Goal: Obtain resource: Download file/media

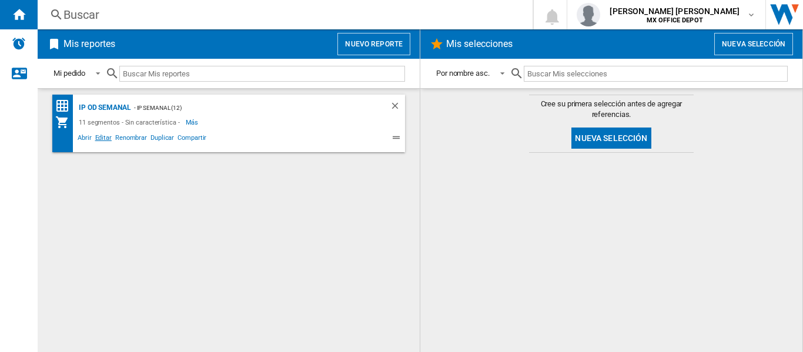
click at [97, 140] on span "Editar" at bounding box center [103, 139] width 20 height 14
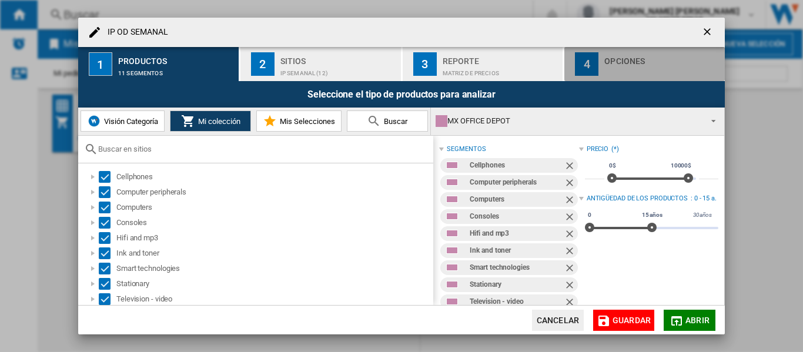
click at [593, 76] on button "4 Opciones" at bounding box center [644, 64] width 160 height 34
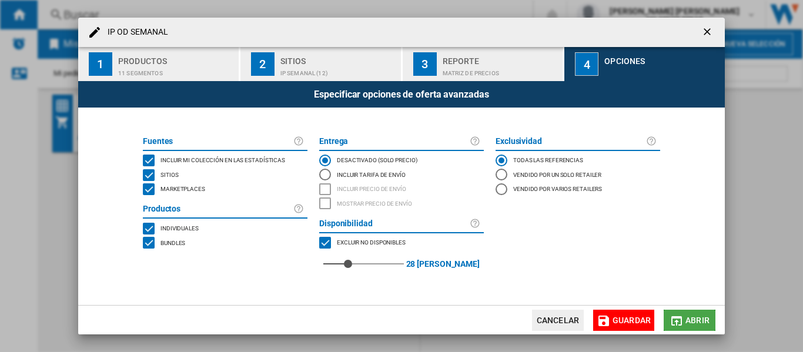
click at [696, 325] on span "Abrir" at bounding box center [697, 320] width 24 height 9
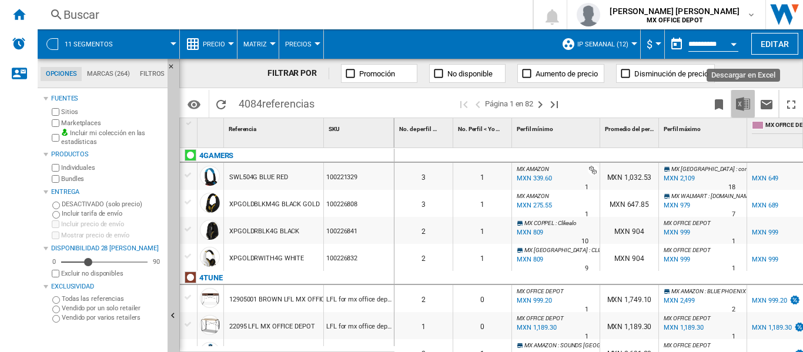
click at [746, 98] on img "Descargar en Excel" at bounding box center [743, 104] width 14 height 14
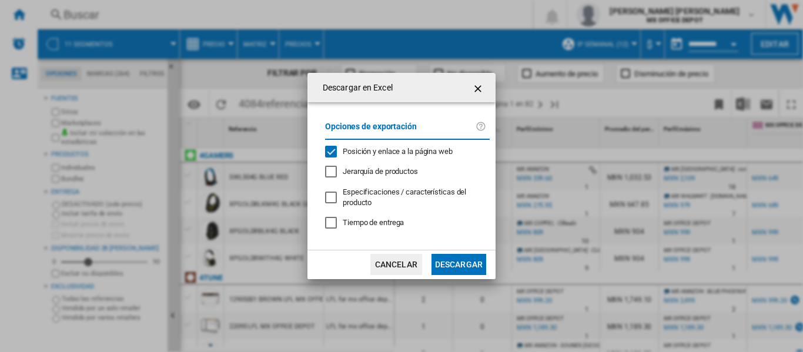
click at [451, 256] on button "Descargar" at bounding box center [459, 264] width 55 height 21
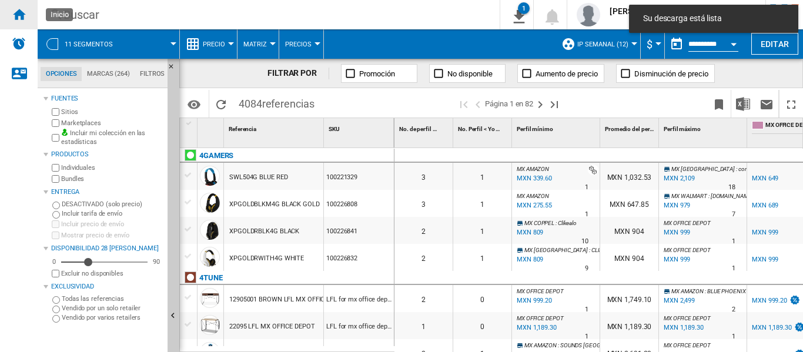
click at [27, 19] on div "Inicio" at bounding box center [19, 14] width 38 height 29
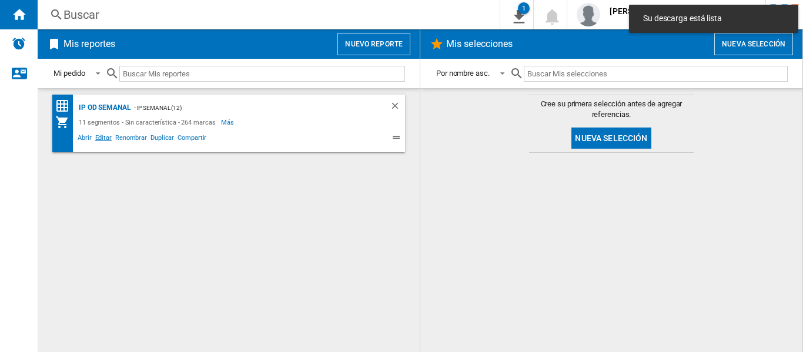
click at [102, 141] on span "Editar" at bounding box center [103, 139] width 20 height 14
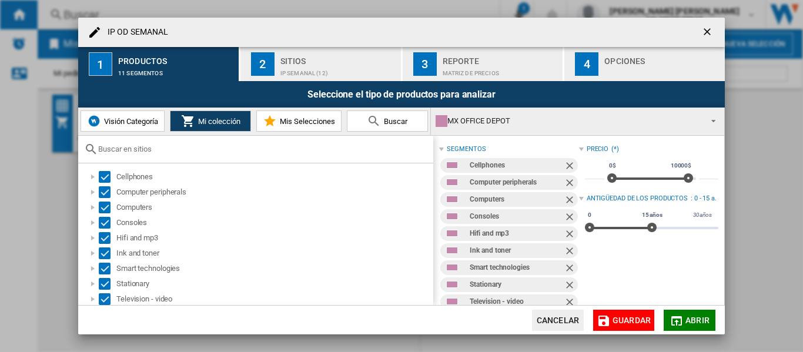
click at [606, 68] on div "IP OD ..." at bounding box center [662, 70] width 116 height 12
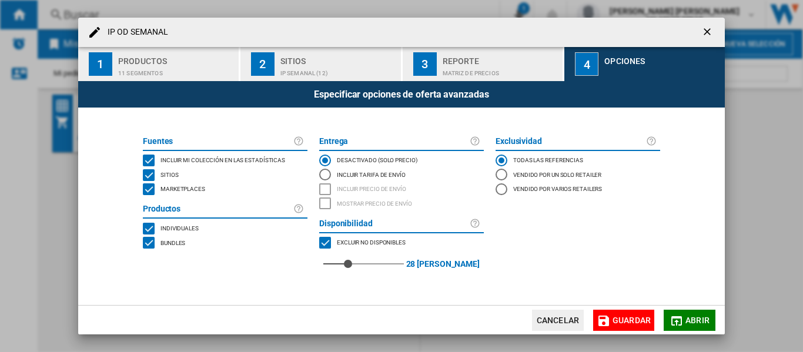
click at [190, 190] on span "Marketplaces" at bounding box center [182, 188] width 45 height 8
click at [690, 322] on span "Abrir" at bounding box center [697, 320] width 24 height 9
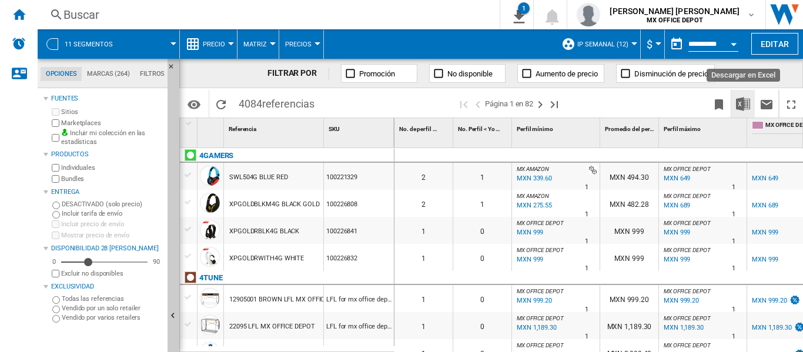
click at [751, 101] on button "Descargar en Excel" at bounding box center [743, 104] width 24 height 28
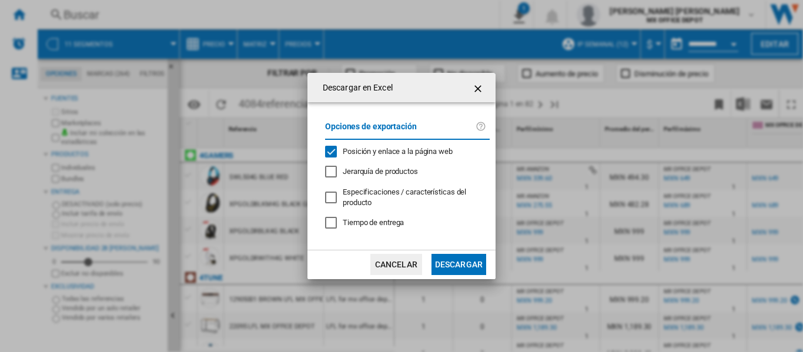
click at [462, 268] on button "Descargar" at bounding box center [459, 264] width 55 height 21
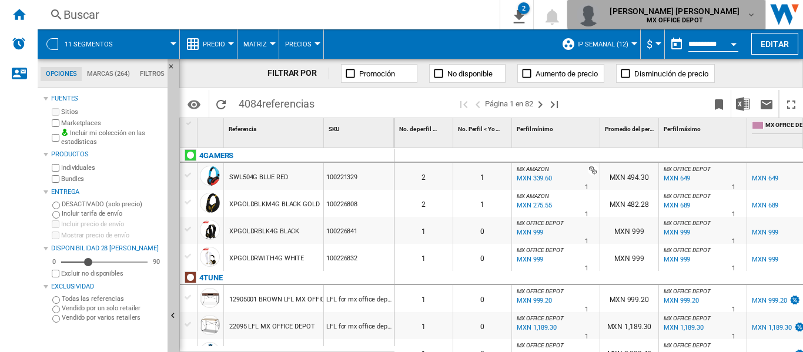
click at [705, 13] on span "[PERSON_NAME] [PERSON_NAME]" at bounding box center [675, 11] width 130 height 12
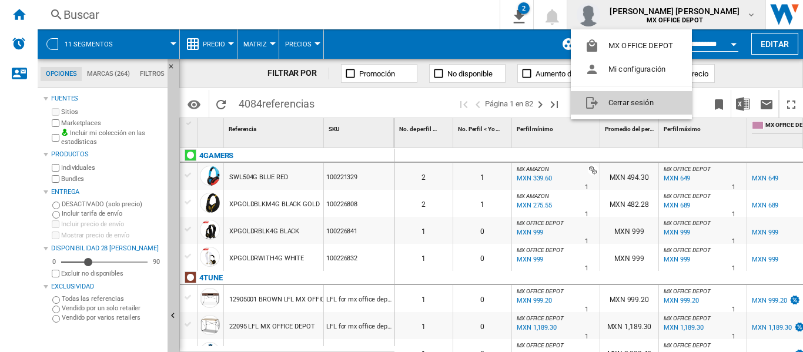
click at [658, 99] on button "Cerrar sesión" at bounding box center [631, 103] width 121 height 24
